Goal: Task Accomplishment & Management: Use online tool/utility

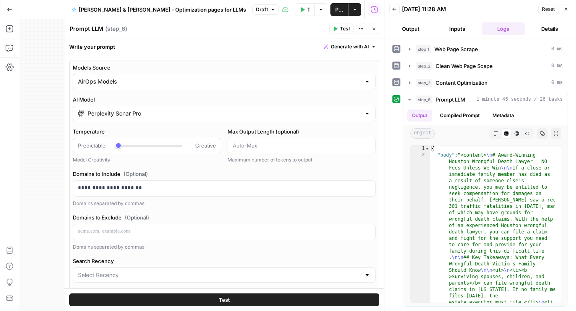
click at [12, 13] on button "Go Back" at bounding box center [9, 9] width 14 height 14
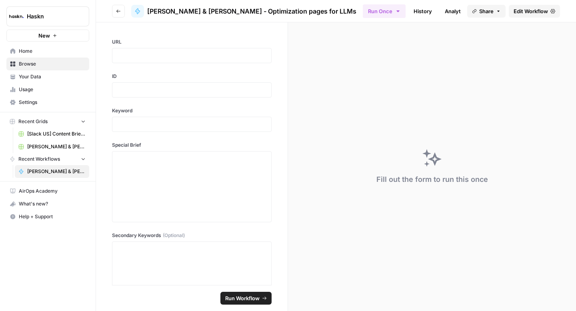
click at [118, 12] on icon "button" at bounding box center [118, 11] width 5 height 5
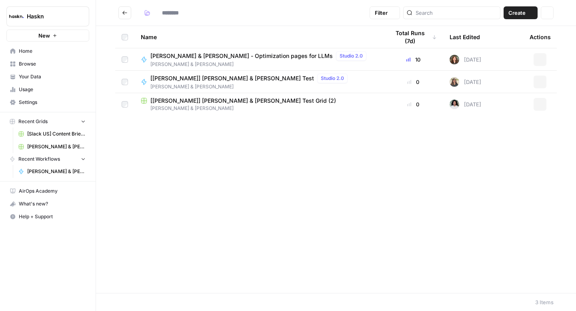
type input "**********"
click at [123, 12] on icon "Go back" at bounding box center [125, 13] width 6 height 6
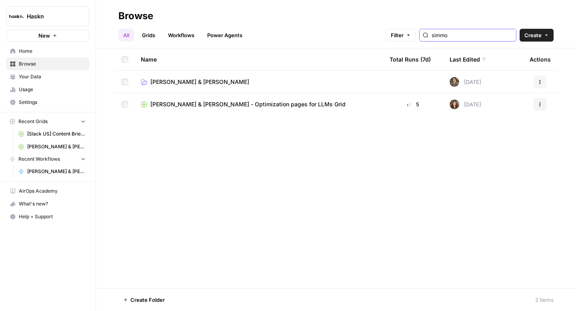
click at [458, 38] on input "simmo" at bounding box center [472, 35] width 81 height 8
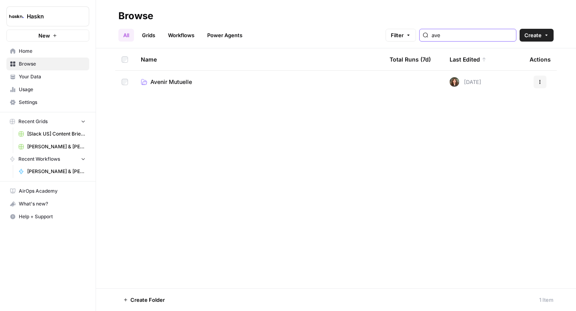
type input "ave"
click at [189, 80] on span "Avenir Mutuelle" at bounding box center [171, 82] width 42 height 8
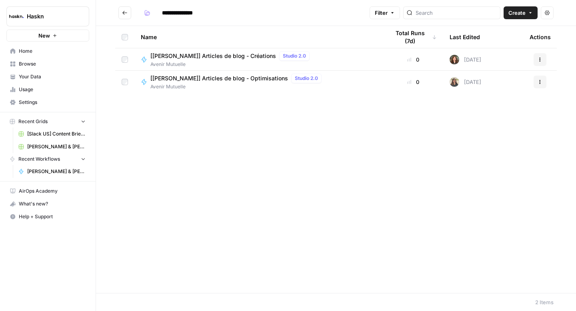
click at [241, 58] on span "[[PERSON_NAME]] Articles de blog - Créations" at bounding box center [213, 56] width 126 height 8
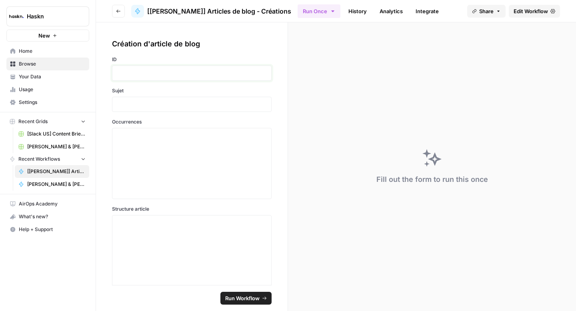
click at [235, 70] on p at bounding box center [191, 73] width 149 height 8
click at [154, 106] on p at bounding box center [191, 104] width 149 height 8
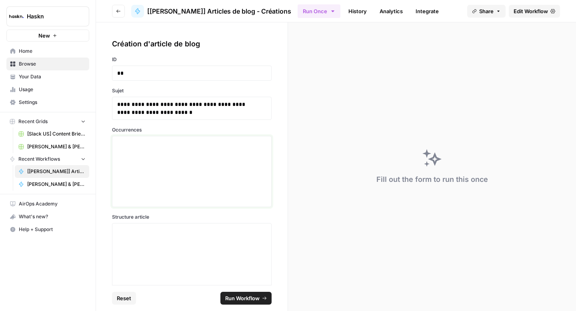
click at [161, 176] on div at bounding box center [191, 172] width 149 height 64
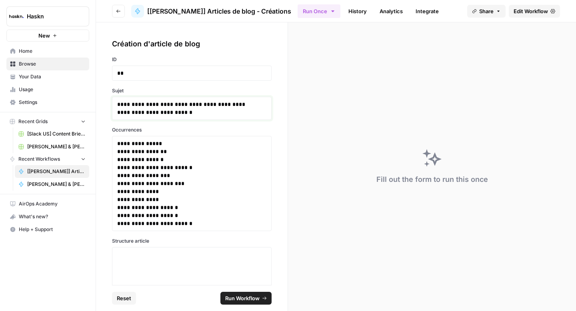
click at [196, 108] on p "**********" at bounding box center [188, 108] width 143 height 16
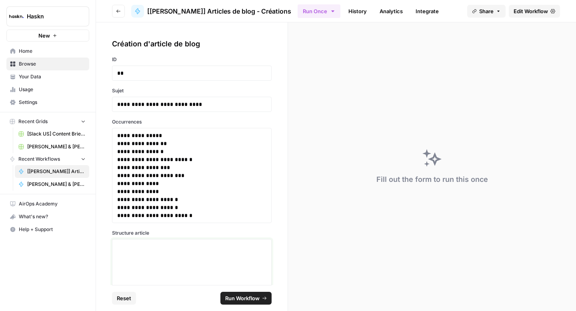
click at [230, 258] on div at bounding box center [191, 275] width 149 height 64
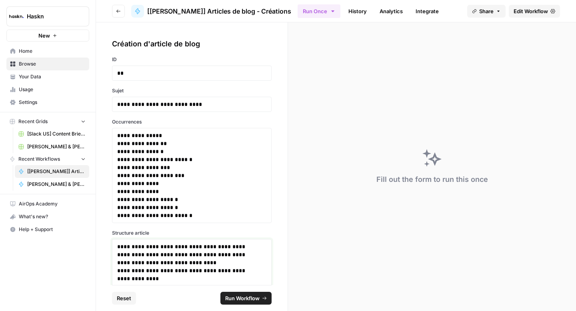
scroll to position [55, 0]
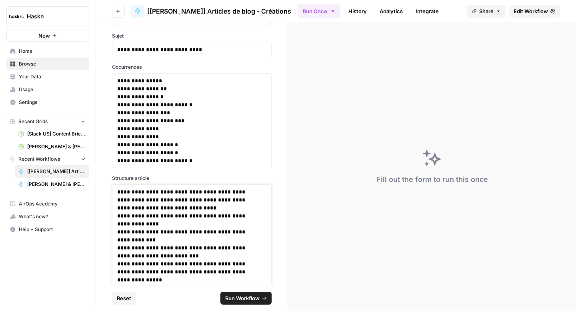
click at [180, 204] on p "**********" at bounding box center [188, 236] width 143 height 96
click at [179, 201] on p "**********" at bounding box center [188, 236] width 143 height 96
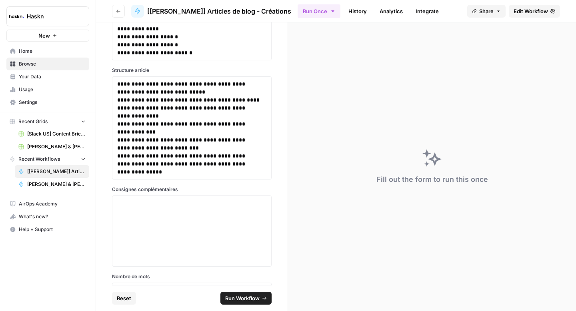
scroll to position [185, 0]
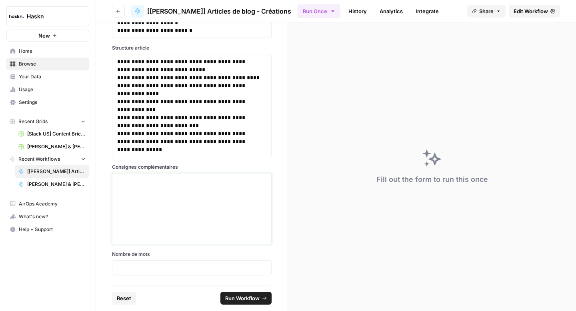
click at [133, 202] on div at bounding box center [191, 209] width 149 height 64
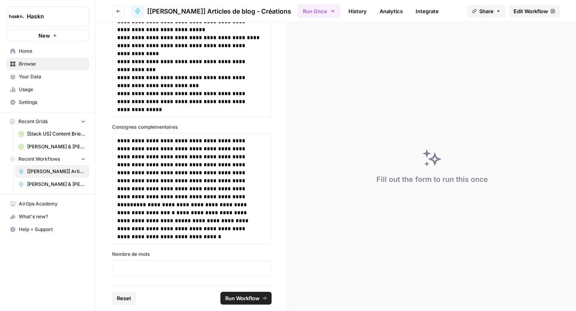
scroll to position [224, 0]
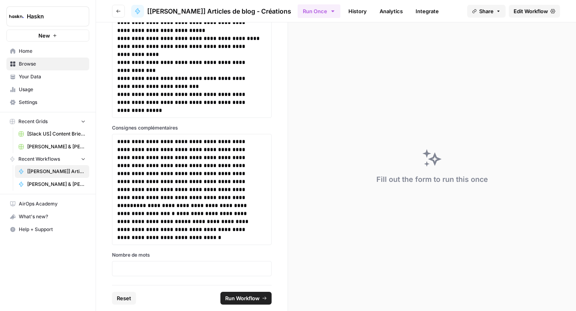
click at [136, 263] on div at bounding box center [192, 268] width 160 height 15
click at [142, 270] on p at bounding box center [191, 269] width 149 height 8
click at [227, 302] on span "Run Workflow" at bounding box center [242, 298] width 34 height 8
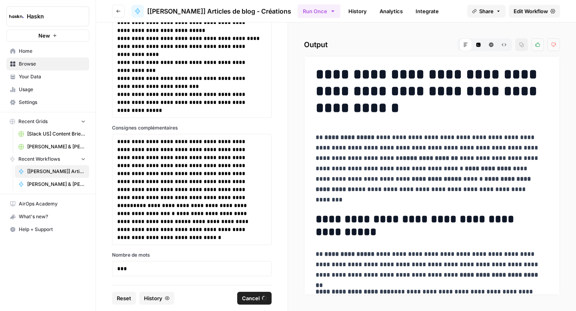
click at [255, 298] on span "Cancel" at bounding box center [251, 298] width 18 height 8
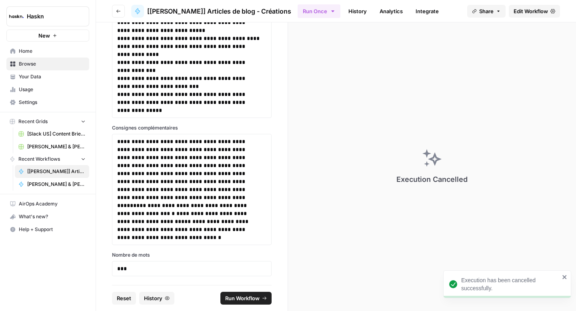
click at [538, 13] on span "Edit Workflow" at bounding box center [531, 11] width 34 height 8
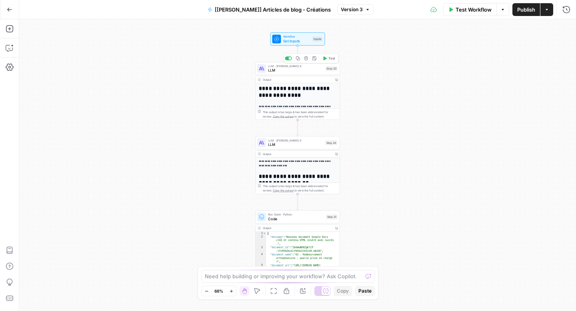
click at [300, 73] on div "LLM · [PERSON_NAME] 4 LLM Step 20 Copy step Delete step Add Note Test" at bounding box center [297, 68] width 85 height 13
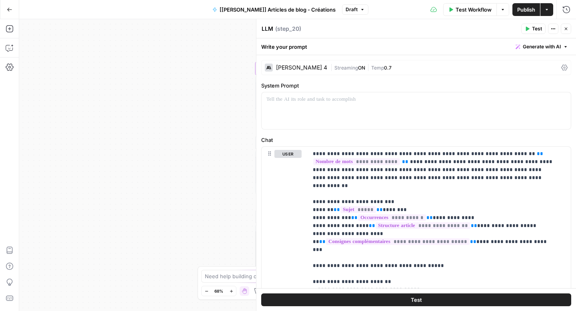
click at [561, 70] on icon at bounding box center [564, 67] width 6 height 6
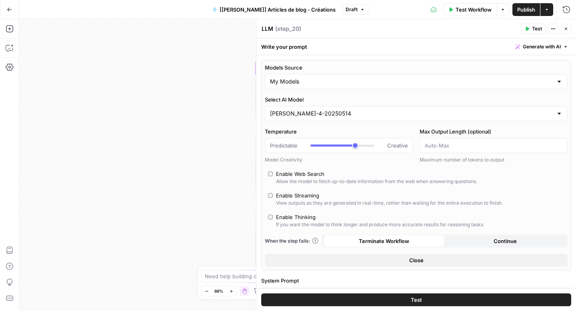
click at [286, 171] on div "Enable Web Search" at bounding box center [300, 174] width 48 height 8
click at [274, 213] on label "Enable Thinking If you want the model to think longer and produce more accurate…" at bounding box center [416, 220] width 296 height 15
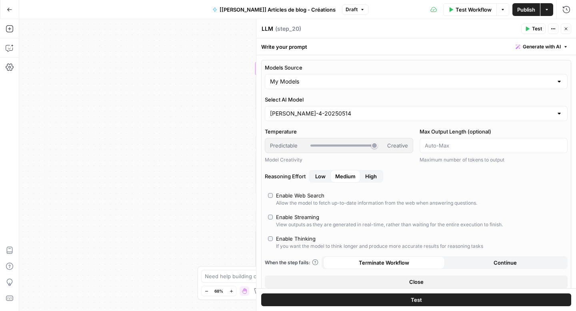
click at [284, 237] on div "Enable Thinking" at bounding box center [296, 239] width 40 height 8
type input "***"
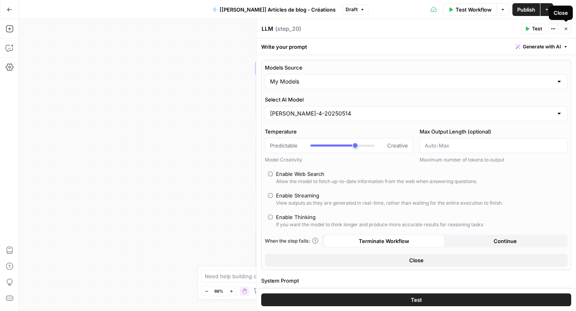
click at [561, 30] on button "Close" at bounding box center [566, 29] width 10 height 10
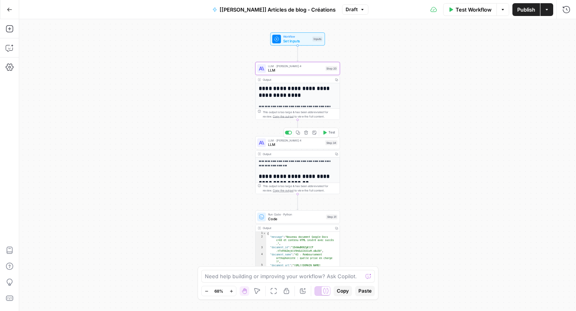
click at [285, 142] on span "LLM" at bounding box center [295, 145] width 55 height 6
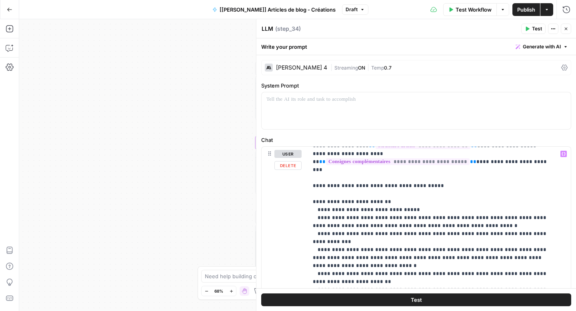
scroll to position [76, 0]
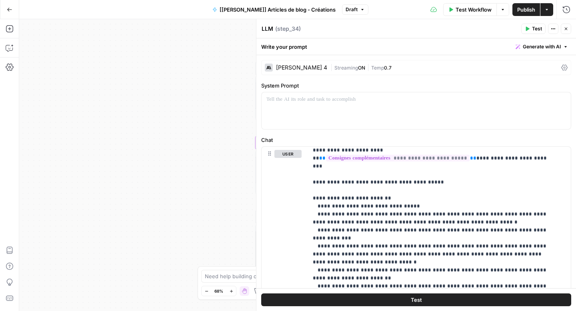
click at [561, 68] on icon at bounding box center [564, 67] width 6 height 6
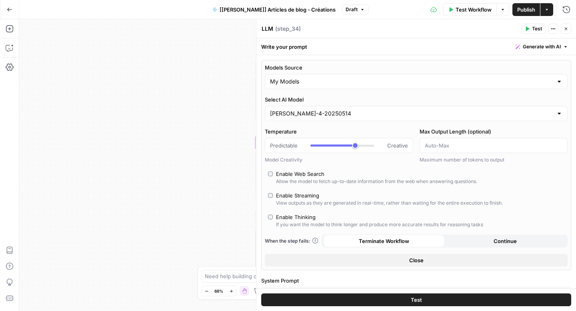
click at [297, 172] on div "Enable Web Search" at bounding box center [300, 174] width 48 height 8
click at [436, 258] on button "Close" at bounding box center [416, 260] width 303 height 13
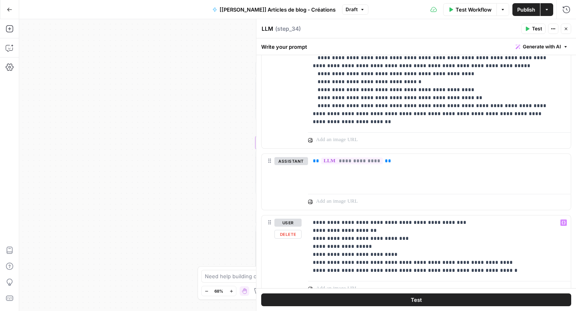
scroll to position [376, 0]
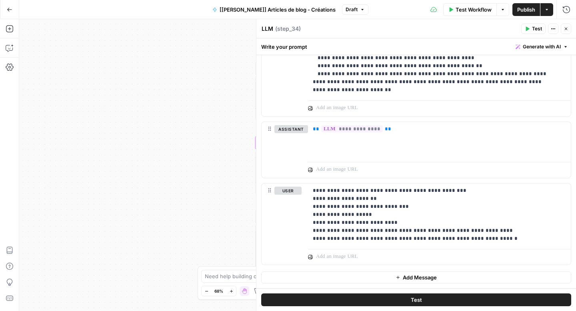
click at [567, 27] on icon "button" at bounding box center [566, 28] width 5 height 5
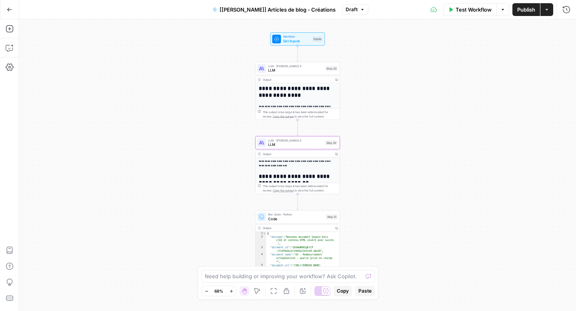
click at [517, 12] on span "Publish" at bounding box center [526, 10] width 18 height 8
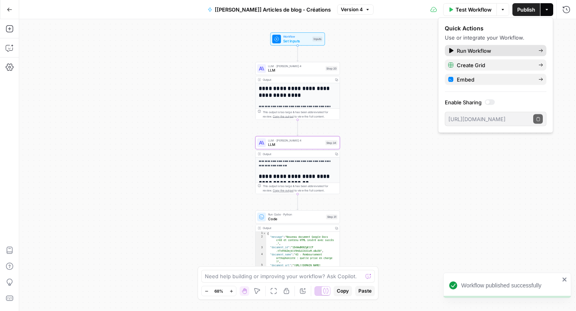
click at [468, 50] on span "Run Workflow" at bounding box center [494, 51] width 75 height 8
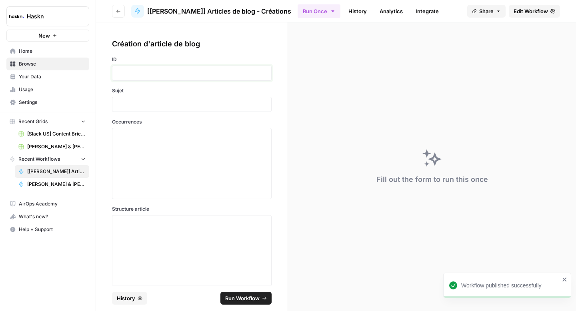
click at [210, 74] on p at bounding box center [191, 73] width 149 height 8
click at [191, 104] on p at bounding box center [191, 104] width 149 height 8
click at [146, 147] on div at bounding box center [191, 164] width 149 height 64
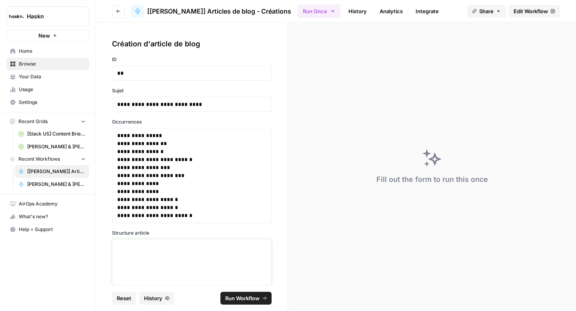
click at [228, 264] on div at bounding box center [191, 275] width 149 height 64
click at [218, 261] on div at bounding box center [191, 275] width 149 height 64
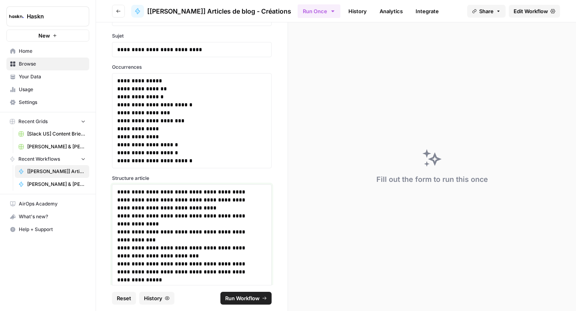
click at [180, 202] on p "**********" at bounding box center [188, 236] width 143 height 96
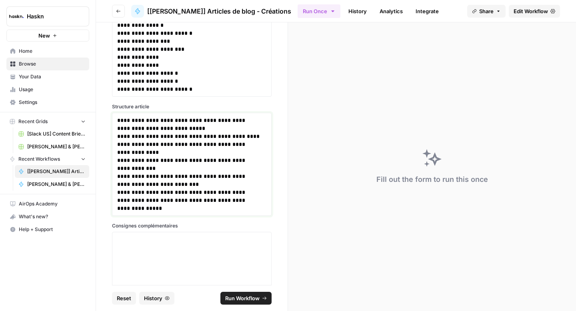
scroll to position [185, 0]
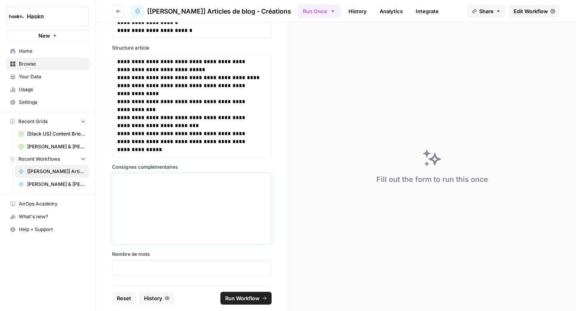
click at [163, 194] on div at bounding box center [191, 209] width 149 height 64
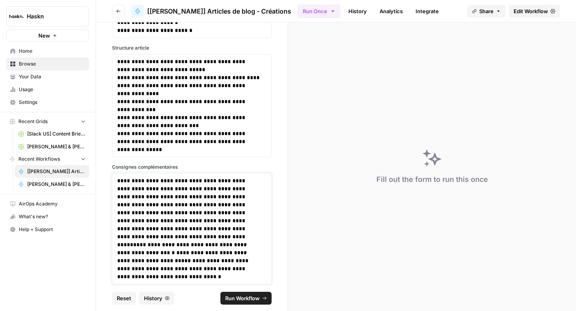
scroll to position [225, 0]
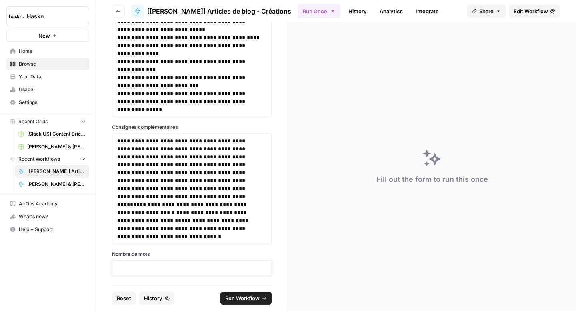
click at [166, 266] on p at bounding box center [191, 268] width 149 height 8
click at [255, 298] on span "Run Workflow" at bounding box center [242, 298] width 34 height 8
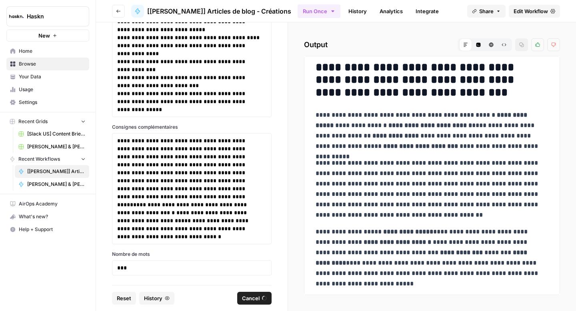
scroll to position [2693, 0]
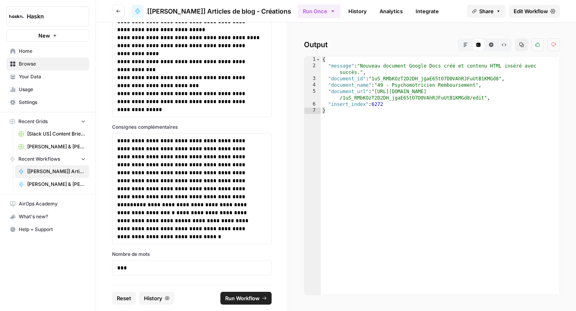
type textarea "**********"
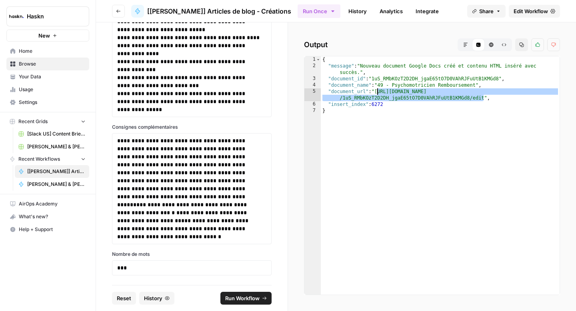
drag, startPoint x: 482, startPoint y: 98, endPoint x: 376, endPoint y: 94, distance: 106.1
click at [376, 94] on div "{ "message" : "Nouveau document Google Docs créé et contenu HTML inséré avec su…" at bounding box center [440, 181] width 239 height 251
click at [466, 48] on button "Markdown" at bounding box center [465, 44] width 13 height 13
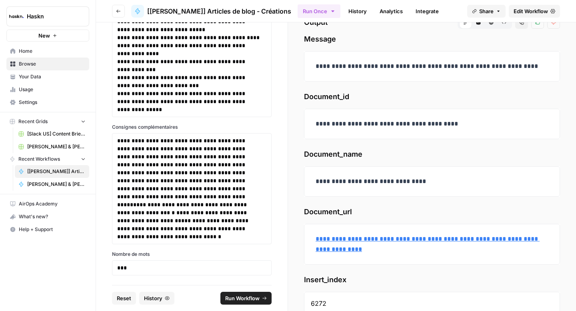
scroll to position [42, 0]
